Goal: Check status: Check status

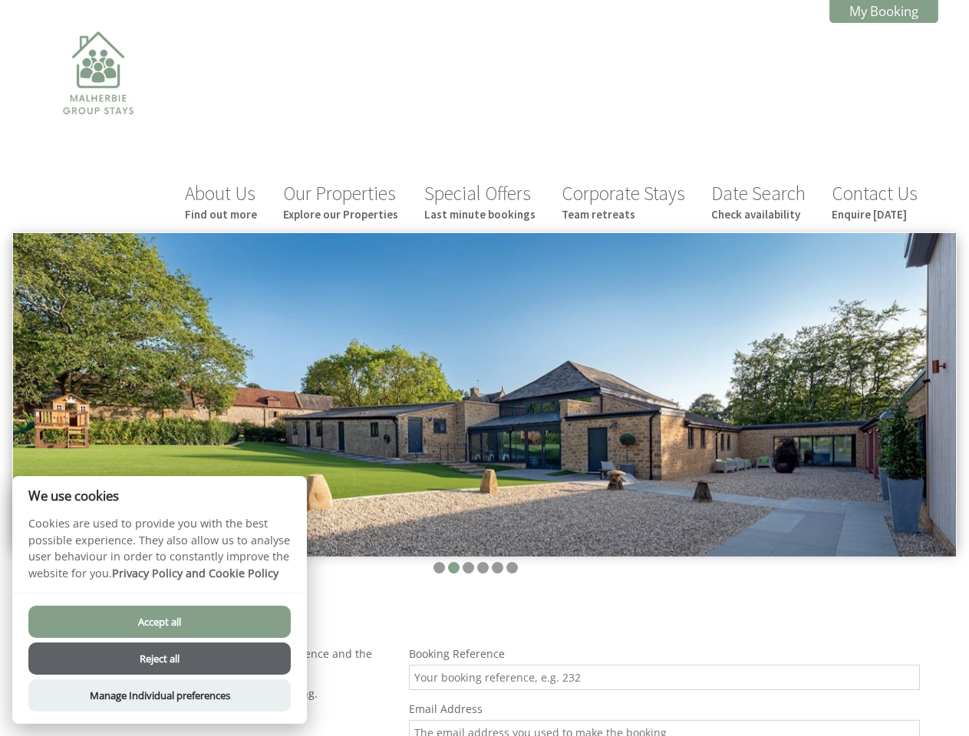
click at [484, 368] on img at bounding box center [484, 395] width 942 height 324
click at [484, 335] on img at bounding box center [484, 395] width 942 height 324
click at [439, 562] on li at bounding box center [439, 568] width 12 height 12
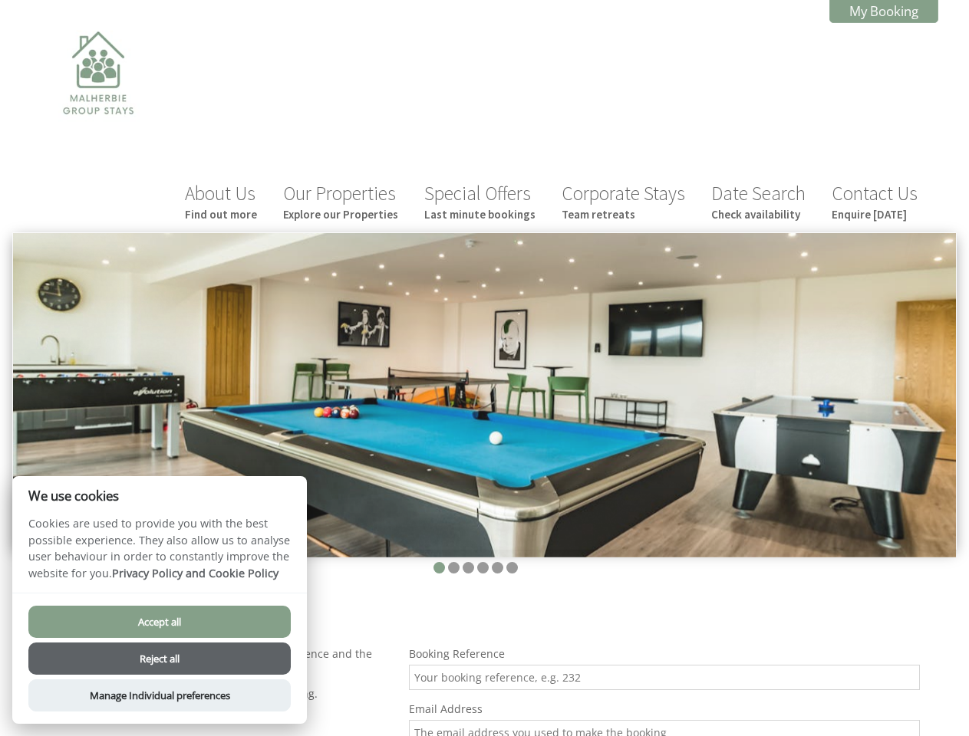
click at [453, 562] on li at bounding box center [454, 568] width 12 height 12
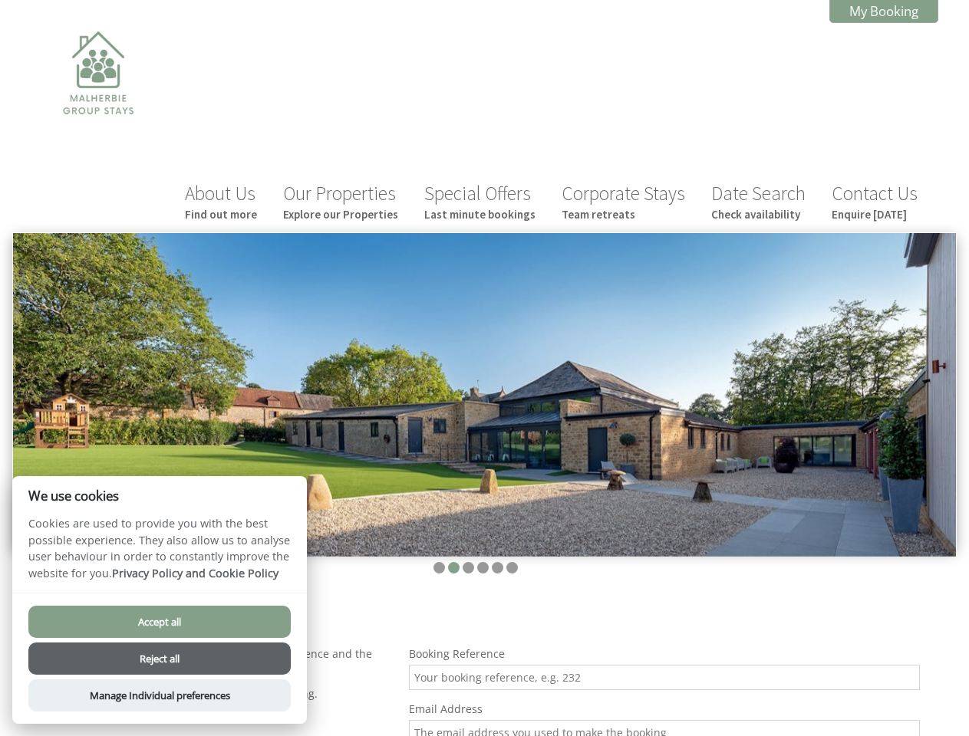
click at [468, 562] on li at bounding box center [468, 568] width 12 height 12
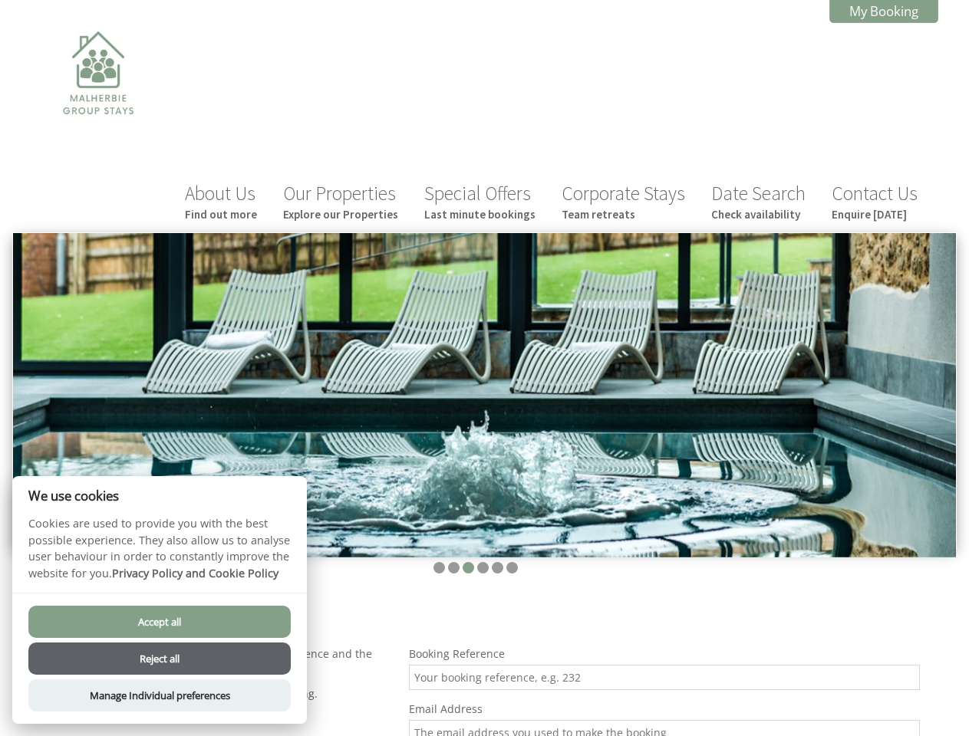
click at [482, 562] on li at bounding box center [483, 568] width 12 height 12
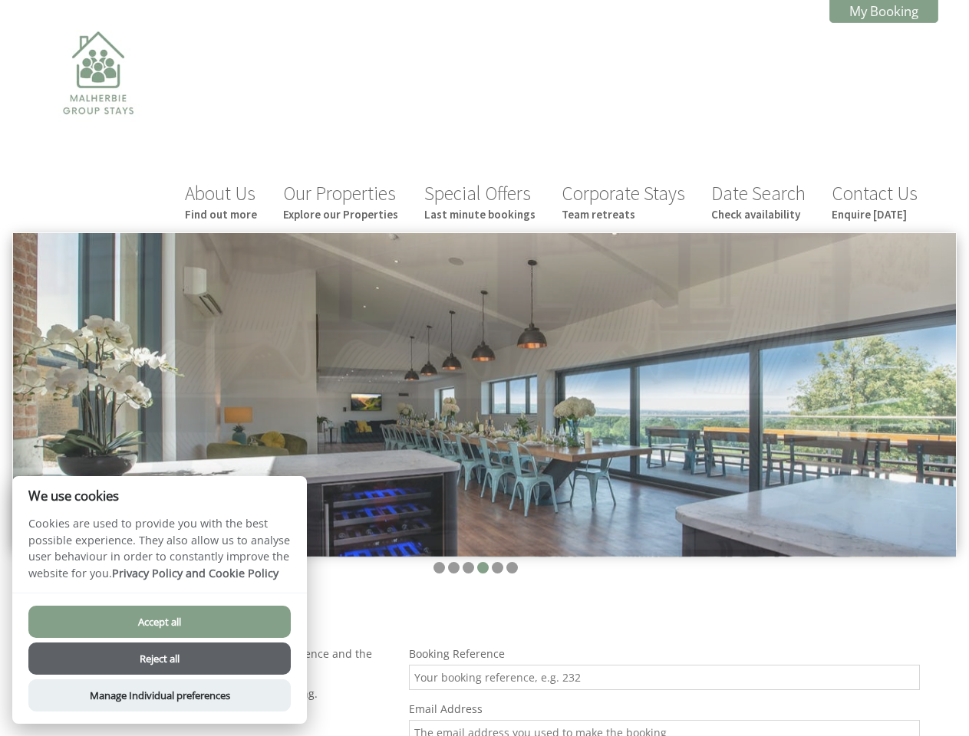
click at [497, 562] on li at bounding box center [498, 568] width 12 height 12
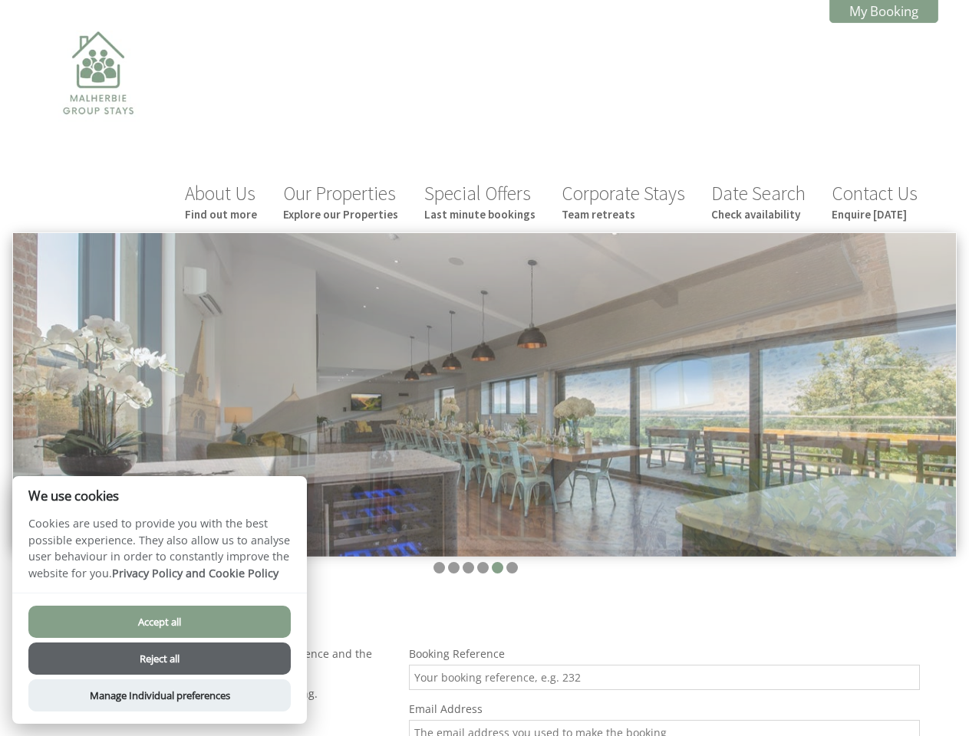
click at [511, 562] on li at bounding box center [512, 568] width 12 height 12
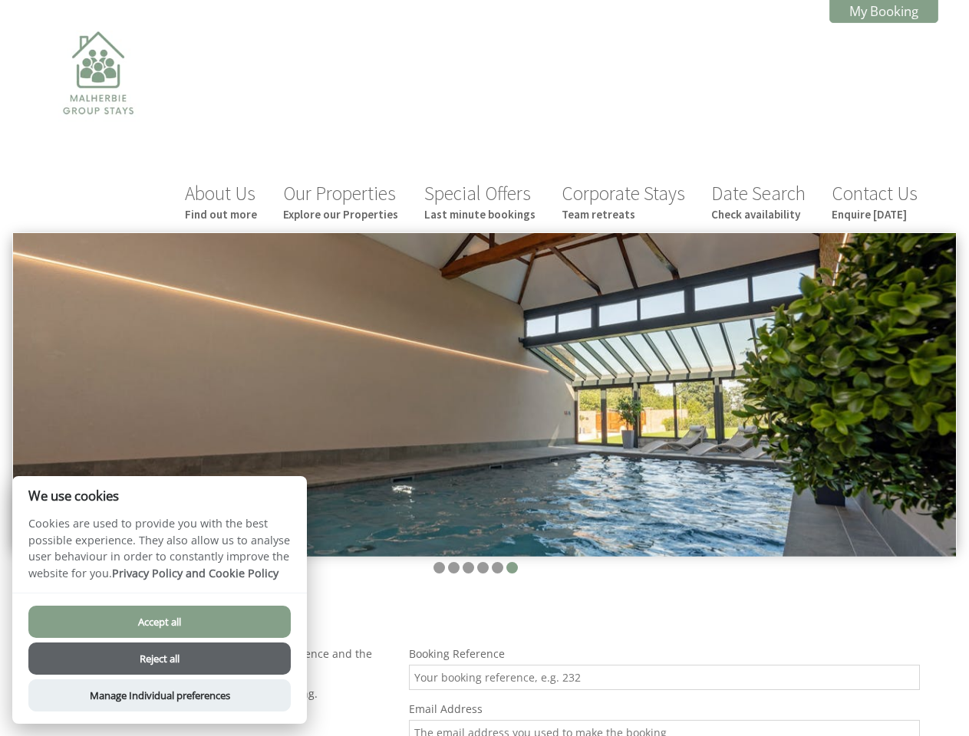
click at [160, 622] on button "Accept all" at bounding box center [159, 622] width 262 height 32
